Goal: Task Accomplishment & Management: Manage account settings

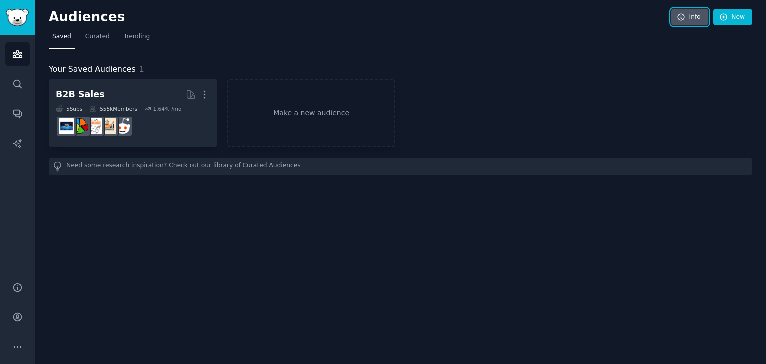
click at [675, 18] on link "Info" at bounding box center [689, 17] width 37 height 17
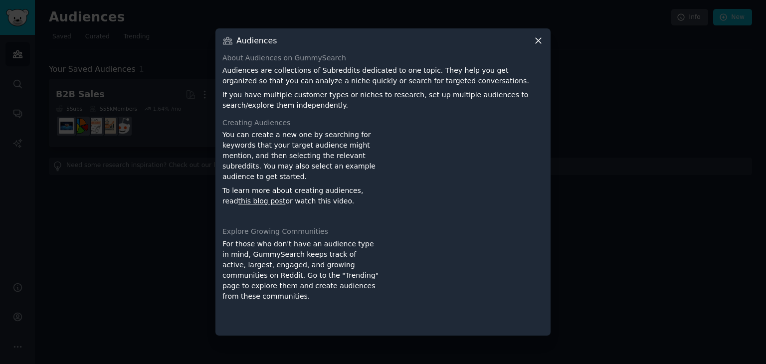
click at [541, 42] on icon at bounding box center [538, 40] width 10 height 10
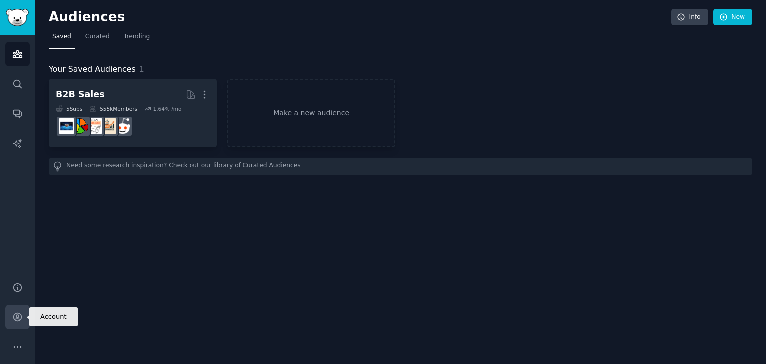
click at [21, 323] on link "Account" at bounding box center [17, 317] width 24 height 24
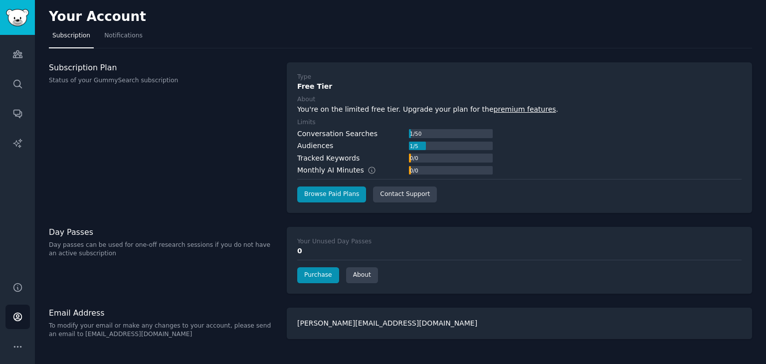
click at [421, 146] on div at bounding box center [417, 146] width 17 height 9
